Goal: Task Accomplishment & Management: Use online tool/utility

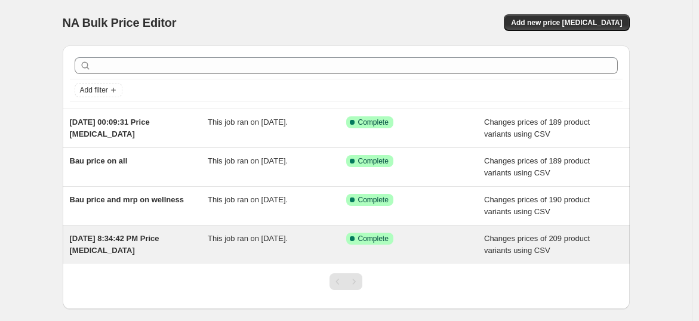
click at [152, 244] on div "[DATE] 8:34:42 PM Price [MEDICAL_DATA]" at bounding box center [139, 245] width 138 height 24
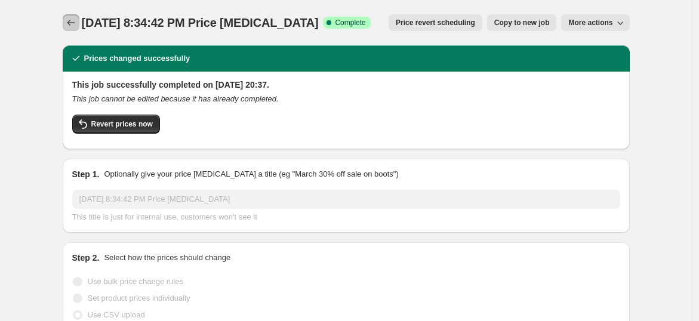
click at [72, 26] on icon "Price change jobs" at bounding box center [71, 23] width 12 height 12
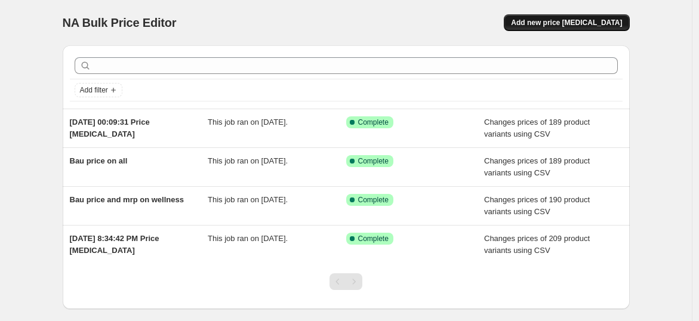
click at [573, 20] on span "Add new price change job" at bounding box center [566, 23] width 111 height 10
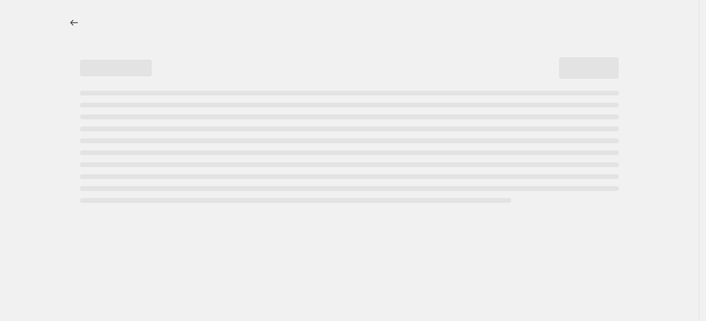
select select "percentage"
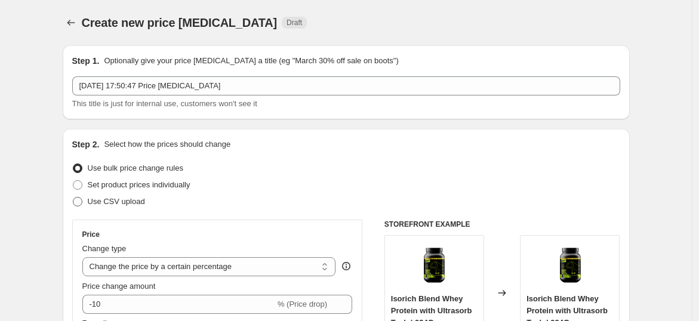
click at [138, 205] on span "Use CSV upload" at bounding box center [116, 201] width 57 height 9
click at [73, 198] on input "Use CSV upload" at bounding box center [73, 197] width 1 height 1
radio input "true"
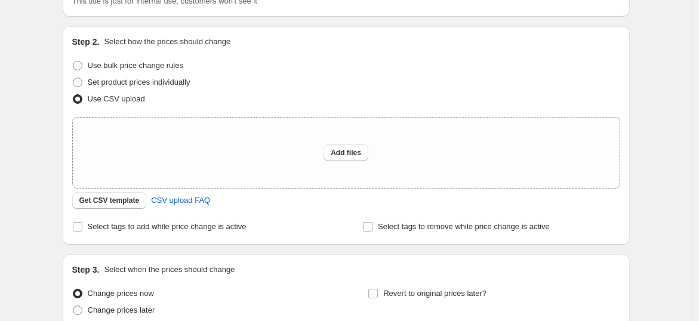
scroll to position [104, 0]
click at [109, 200] on span "Get CSV template" at bounding box center [109, 200] width 60 height 10
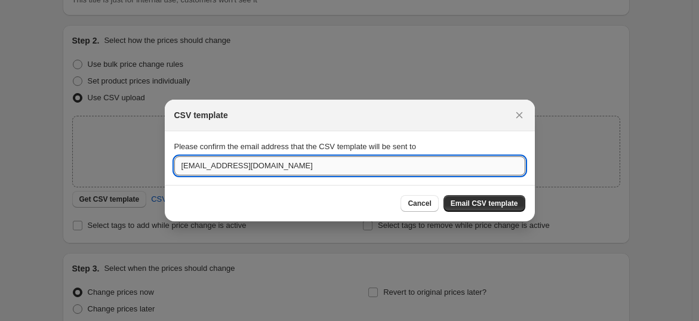
click at [197, 166] on input "arjun@beastlife.in" at bounding box center [349, 165] width 351 height 19
type input "@beastlife.in"
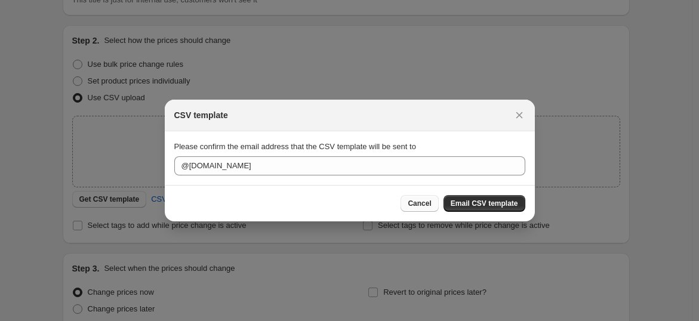
click at [427, 205] on span "Cancel" at bounding box center [419, 204] width 23 height 10
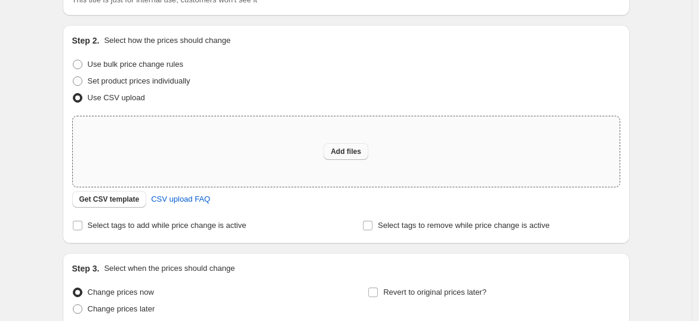
click at [352, 153] on span "Add files" at bounding box center [346, 152] width 30 height 10
type input "C:\fakepath\csv_template_user_62473.csv"
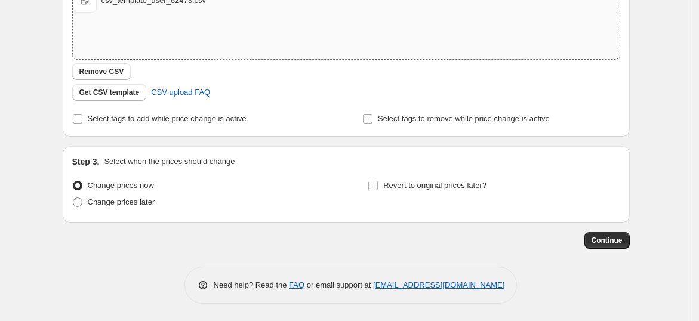
scroll to position [0, 0]
